Goal: Task Accomplishment & Management: Manage account settings

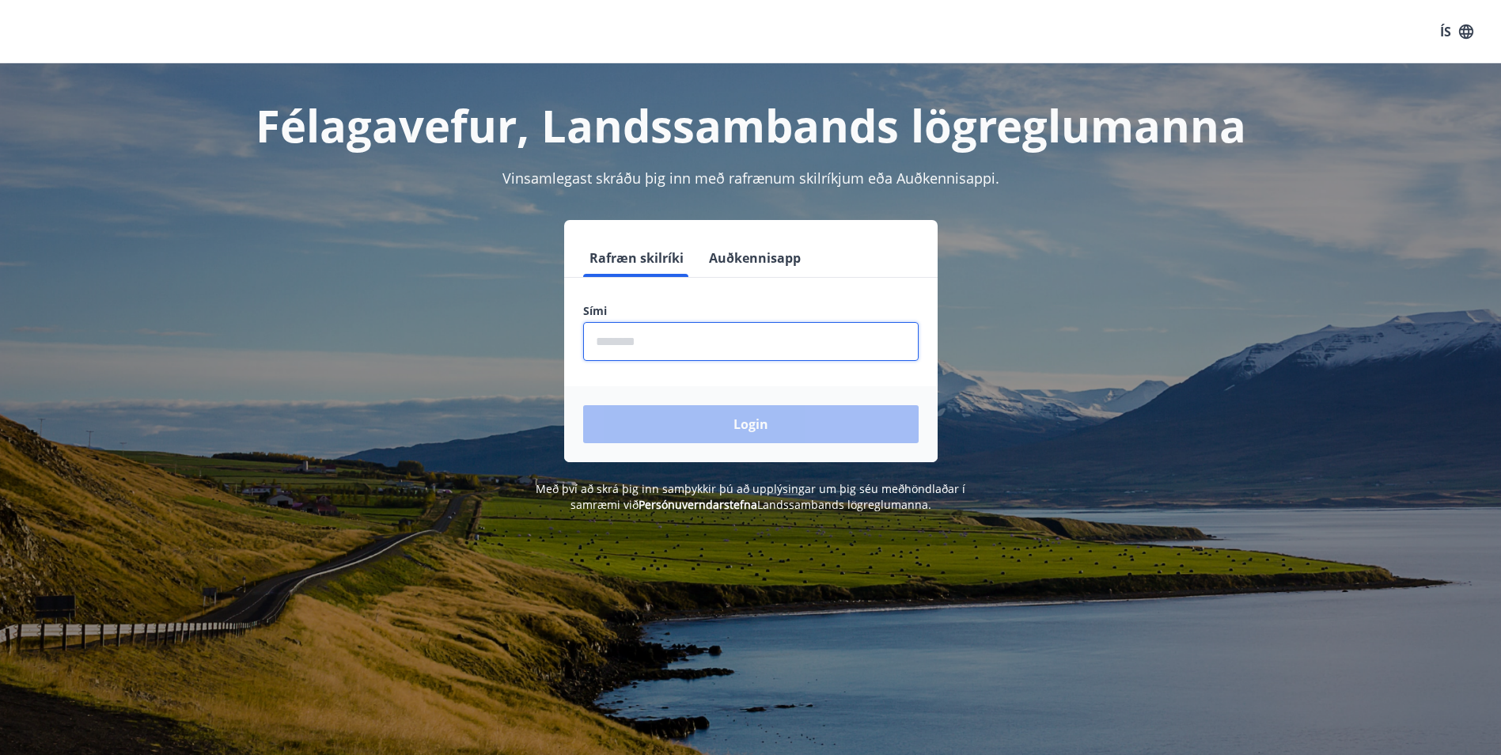
click at [672, 340] on input "phone" at bounding box center [750, 341] width 335 height 39
type input "********"
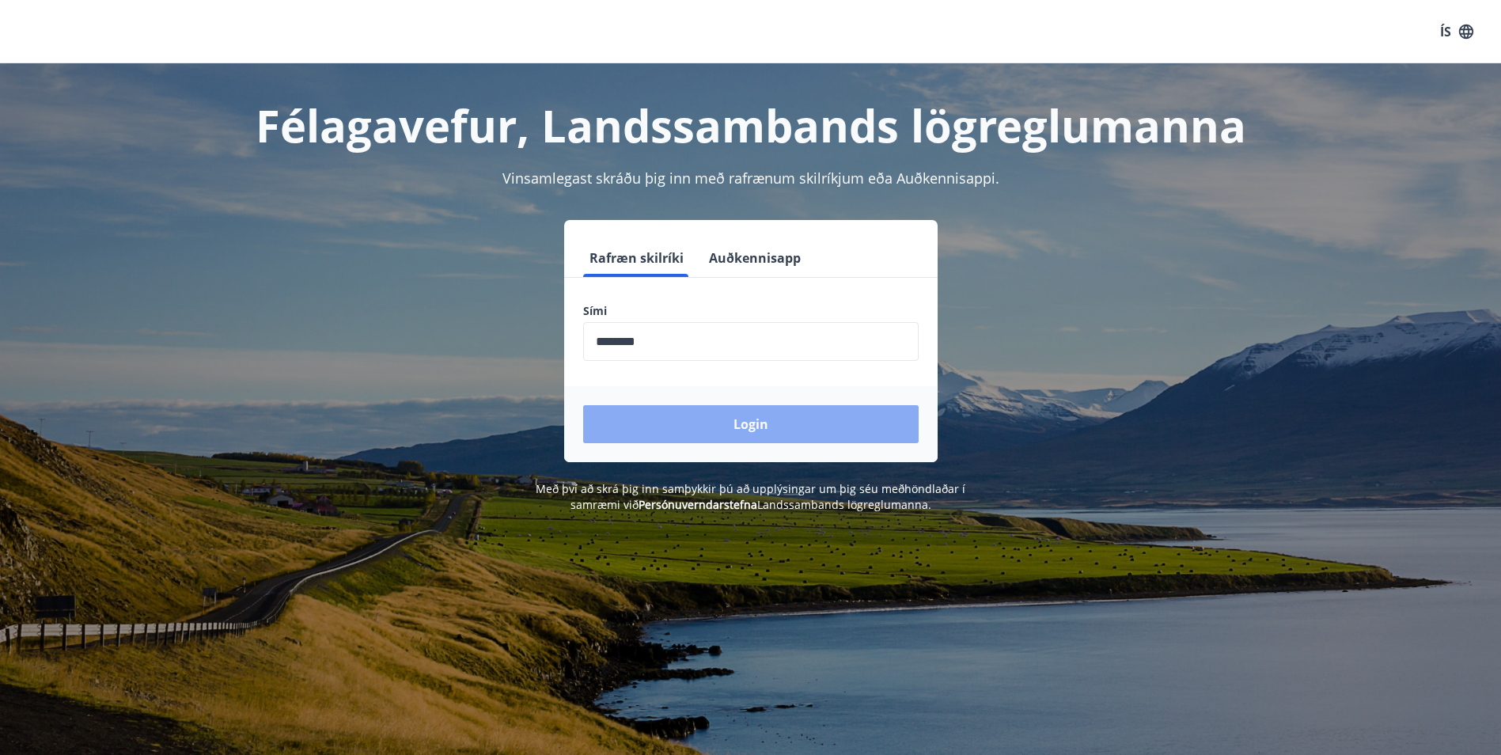
click at [691, 417] on button "Login" at bounding box center [750, 424] width 335 height 38
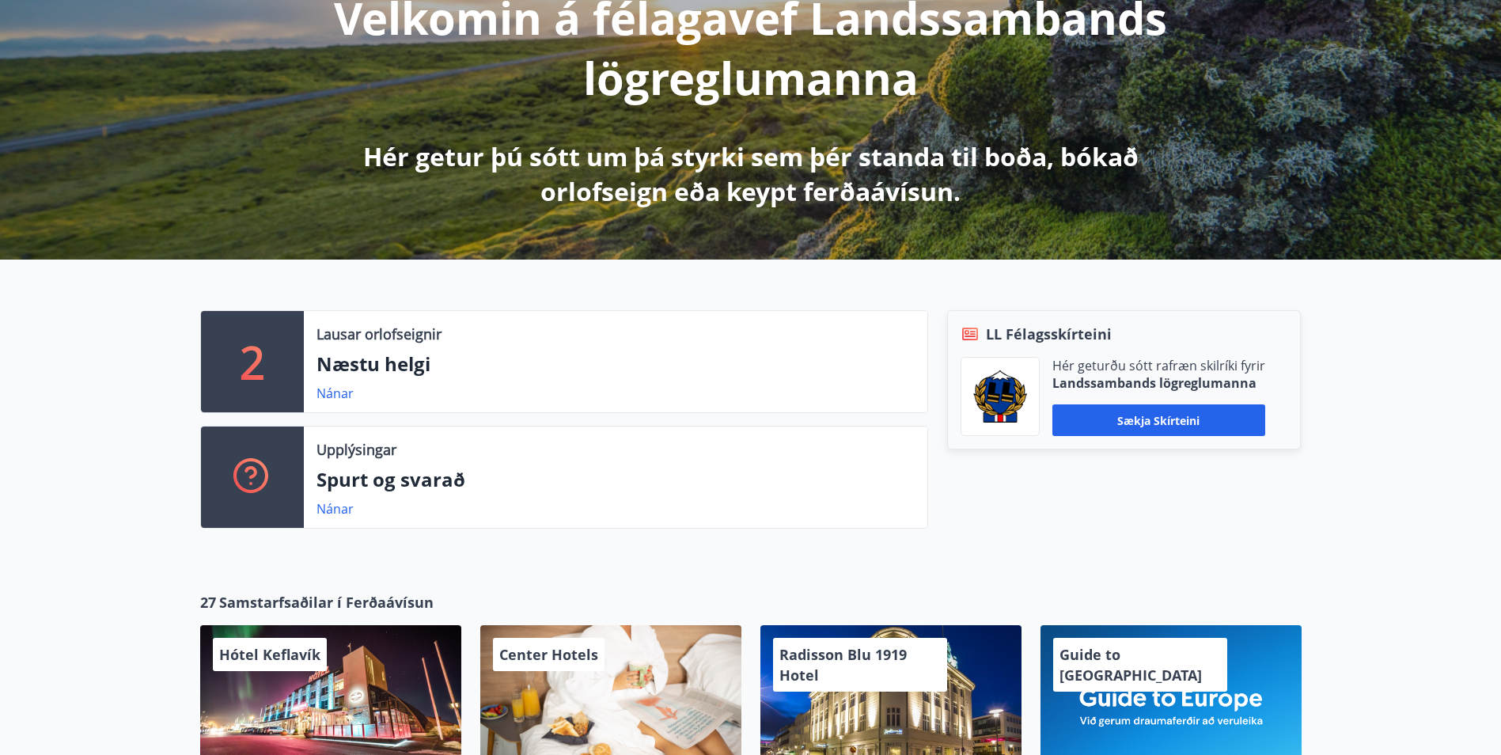
scroll to position [237, 0]
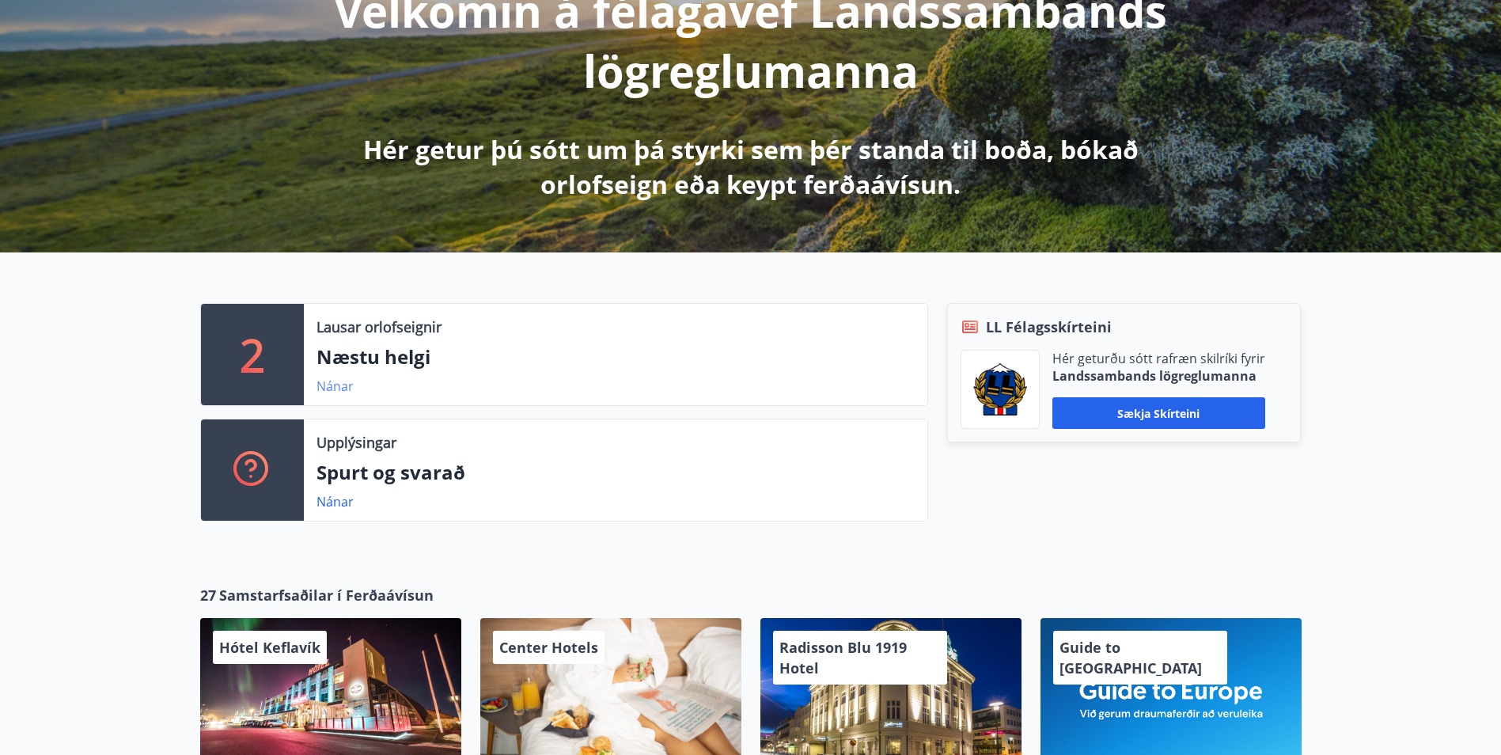
click at [339, 389] on link "Nánar" at bounding box center [334, 385] width 37 height 17
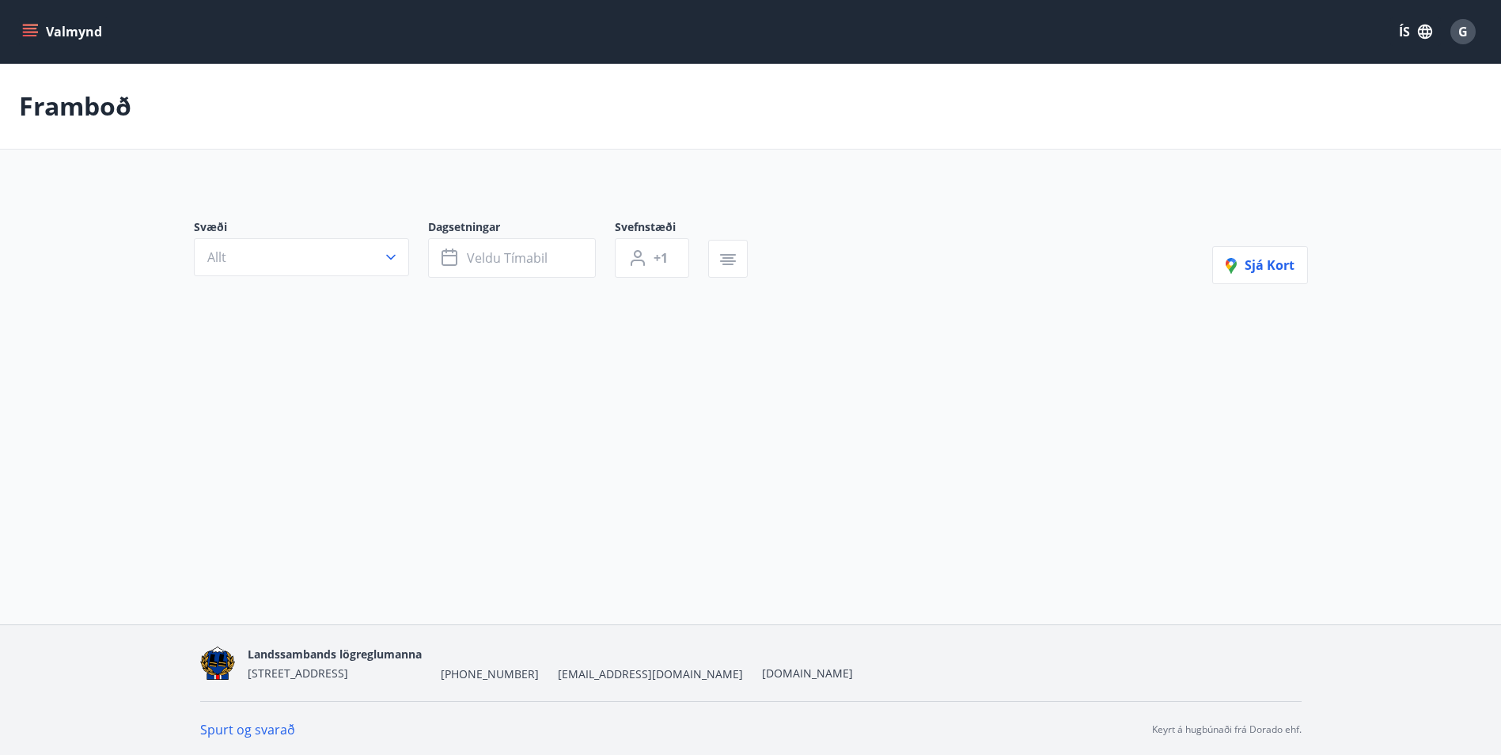
type input "*"
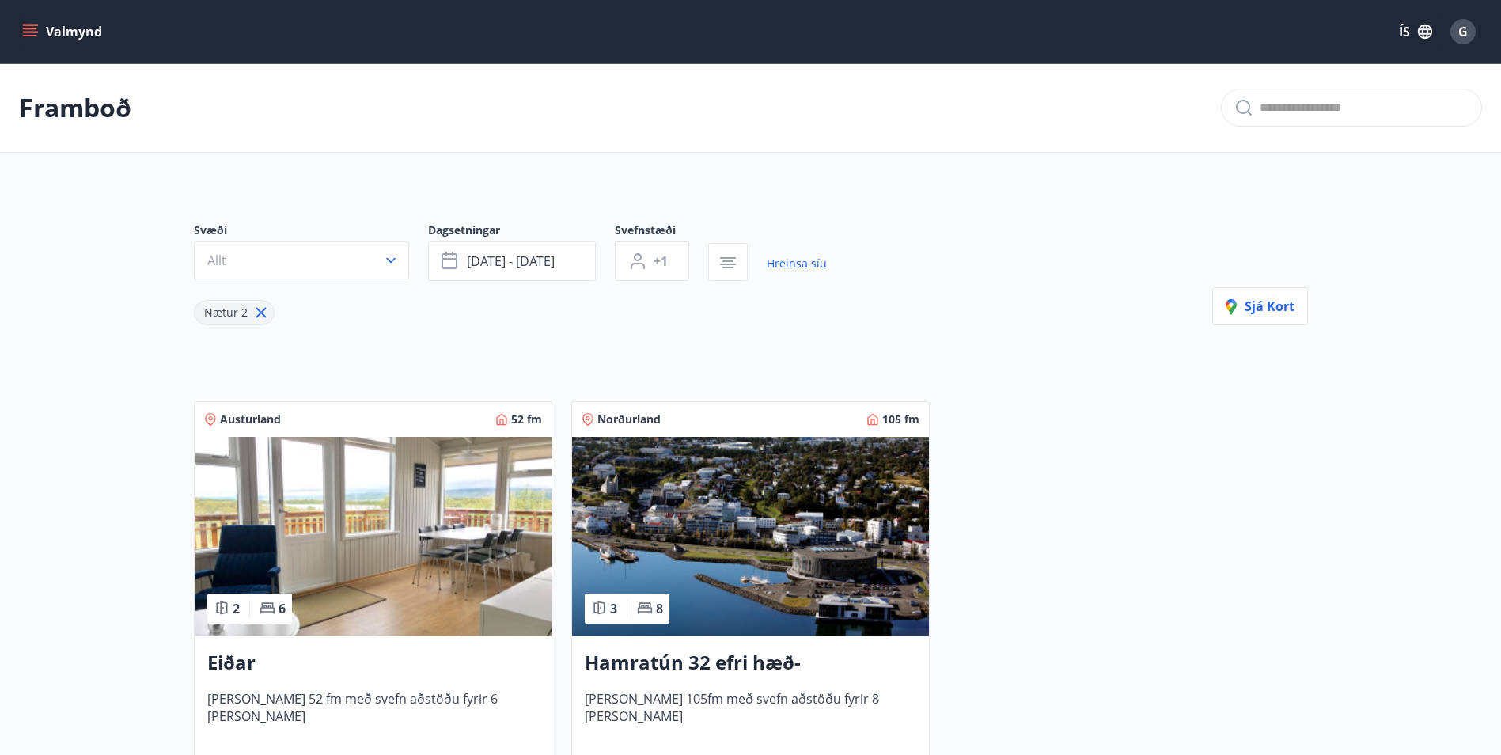
click at [1460, 32] on span "G" at bounding box center [1462, 31] width 9 height 17
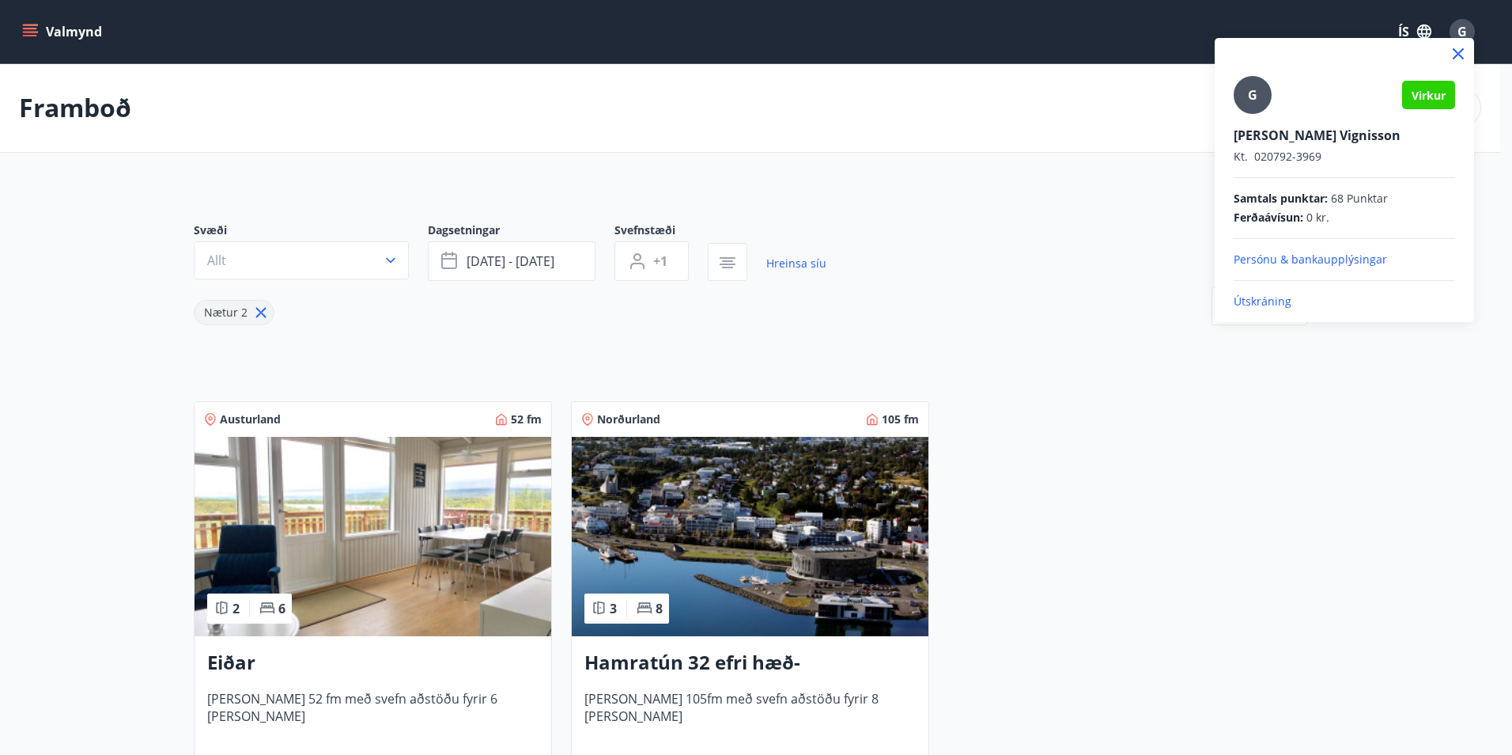
click at [1259, 302] on p "Útskráning" at bounding box center [1344, 301] width 221 height 16
